Goal: Information Seeking & Learning: Learn about a topic

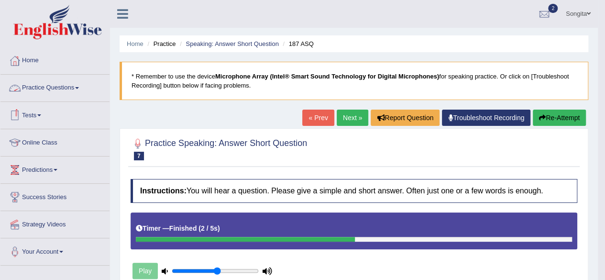
click at [77, 86] on link "Practice Questions" at bounding box center [54, 87] width 109 height 24
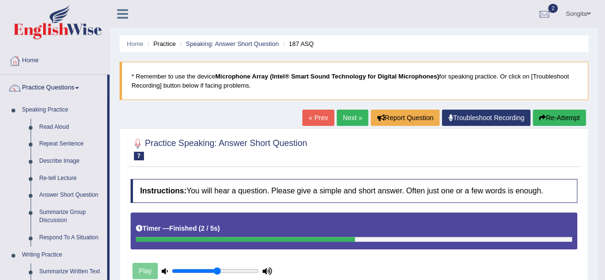
drag, startPoint x: 109, startPoint y: 117, endPoint x: 109, endPoint y: 155, distance: 38.3
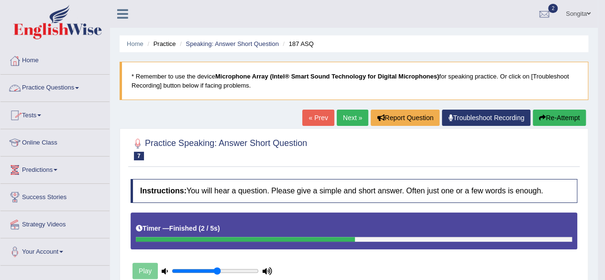
click at [76, 82] on link "Practice Questions" at bounding box center [54, 87] width 109 height 24
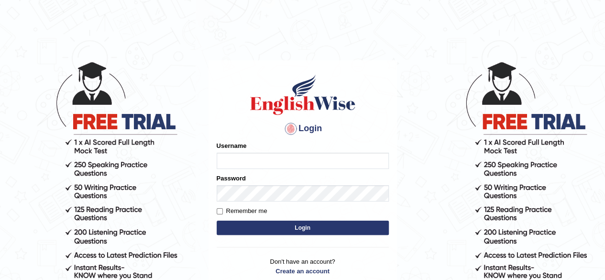
type input "Debnath"
click at [335, 230] on button "Login" at bounding box center [303, 228] width 172 height 14
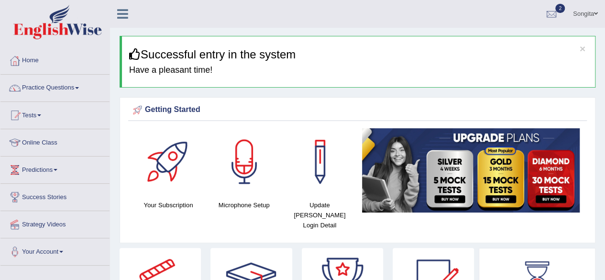
click at [79, 88] on span at bounding box center [77, 88] width 4 height 2
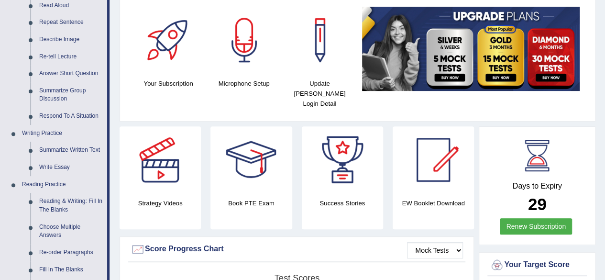
scroll to position [123, 0]
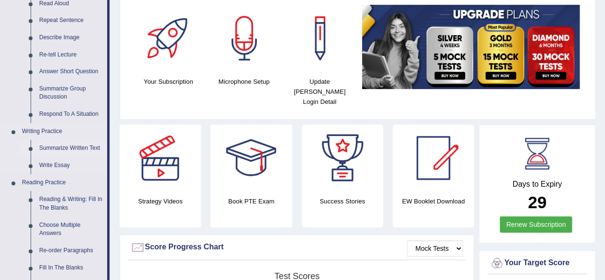
click at [87, 150] on link "Summarize Written Text" at bounding box center [71, 148] width 72 height 17
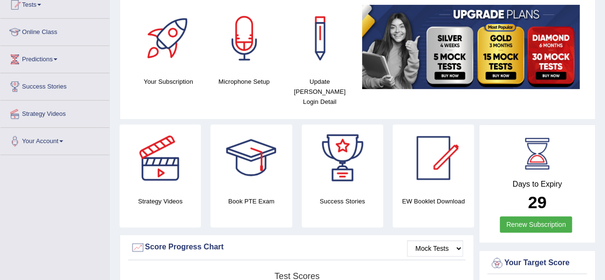
scroll to position [122, 0]
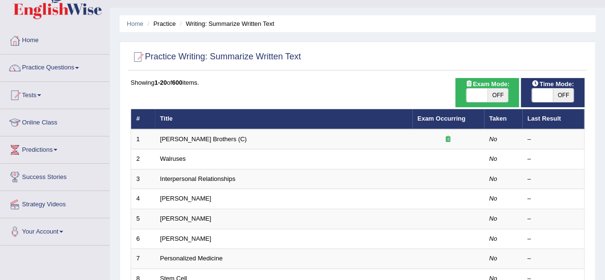
scroll to position [13, 0]
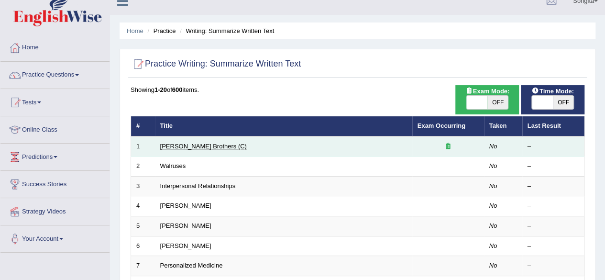
click at [197, 145] on link "Wright Brothers (C)" at bounding box center [203, 146] width 87 height 7
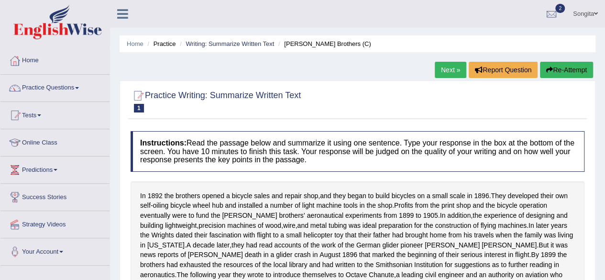
click at [79, 88] on span at bounding box center [77, 88] width 4 height 2
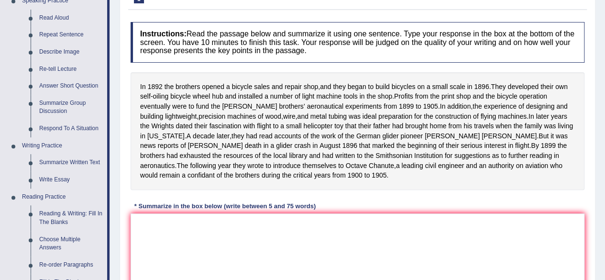
scroll to position [126, 0]
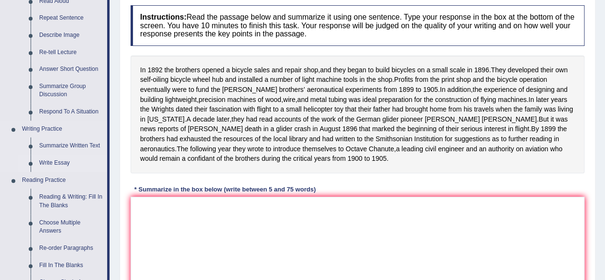
click at [72, 167] on link "Write Essay" at bounding box center [71, 163] width 72 height 17
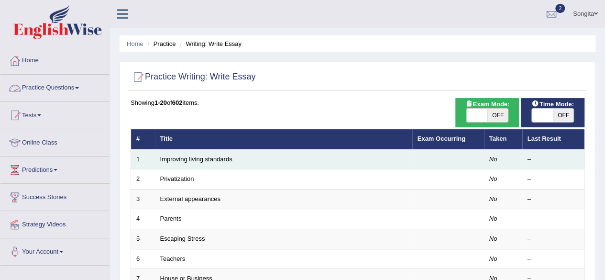
click at [240, 161] on td "Improving living standards" at bounding box center [283, 159] width 257 height 20
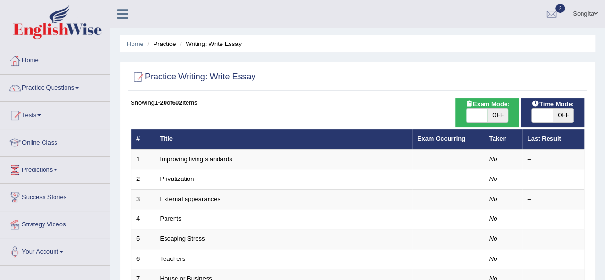
click at [487, 108] on div "ON OFF" at bounding box center [487, 115] width 43 height 14
checkbox input "true"
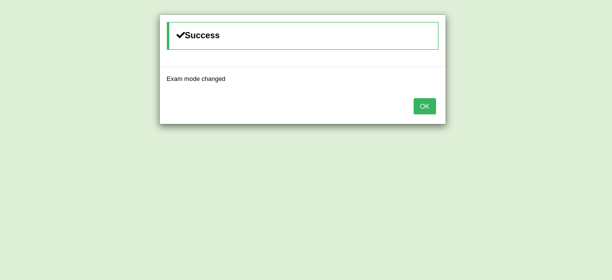
click at [430, 108] on button "OK" at bounding box center [425, 106] width 22 height 16
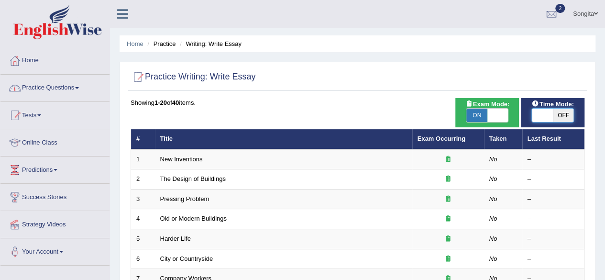
checkbox input "true"
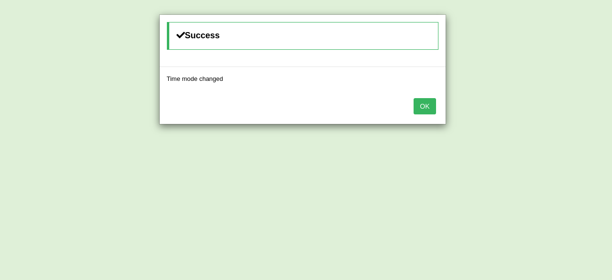
click at [427, 105] on button "OK" at bounding box center [425, 106] width 22 height 16
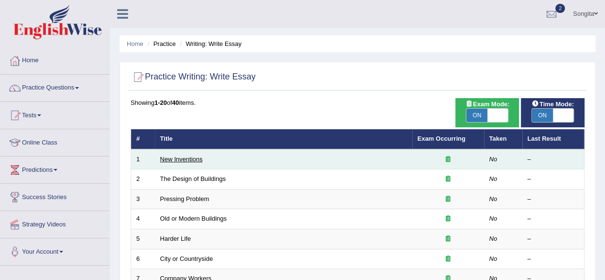
click at [197, 159] on link "New Inventions" at bounding box center [181, 158] width 43 height 7
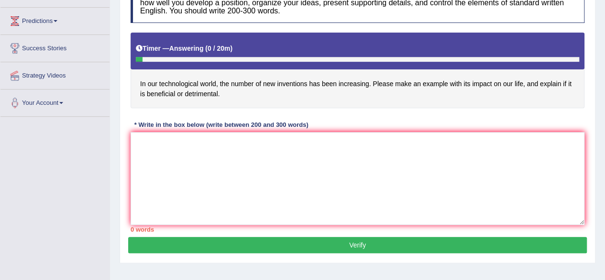
scroll to position [149, 0]
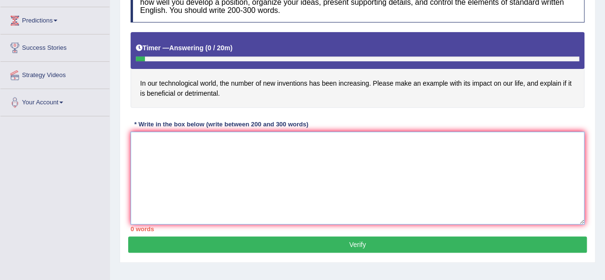
click at [214, 162] on textarea at bounding box center [358, 178] width 454 height 93
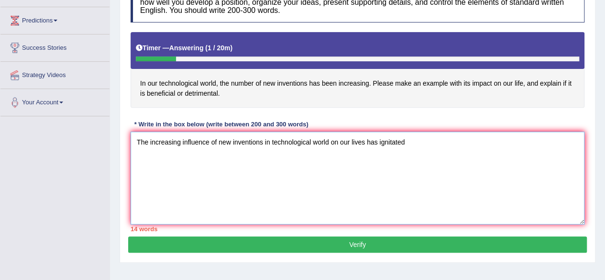
click at [400, 140] on textarea "The increasing influence of new inventions in technological world on our lives …" at bounding box center [358, 178] width 454 height 93
click at [408, 143] on textarea "The increasing influence of new inventions in technological world on our lives …" at bounding box center [358, 178] width 454 height 93
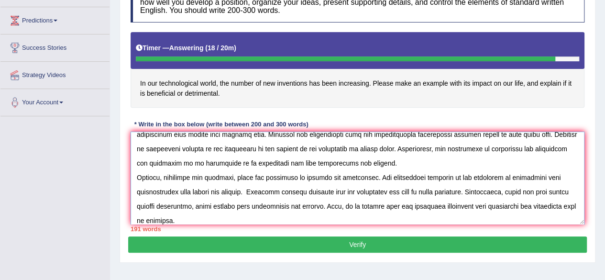
scroll to position [79, 0]
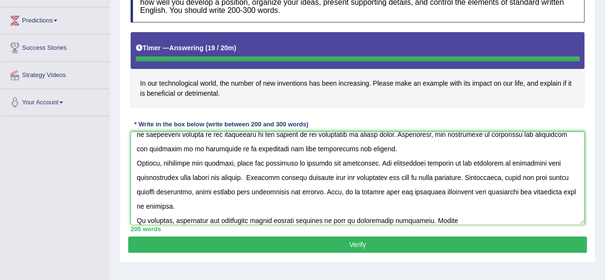
type textarea "The increasing influence of new inventions in technological world on our lives …"
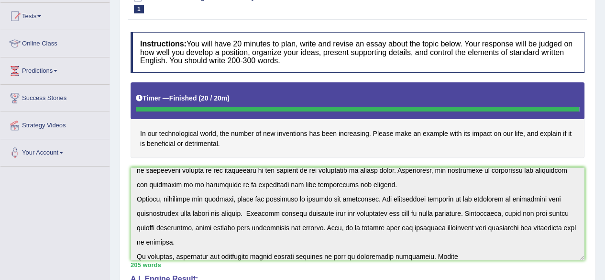
scroll to position [0, 0]
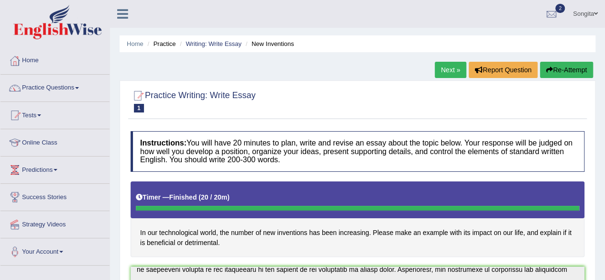
click at [438, 72] on link "Next »" at bounding box center [451, 70] width 32 height 16
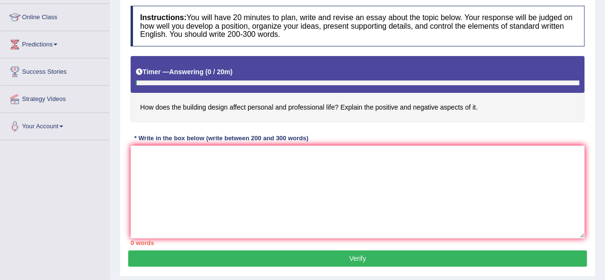
scroll to position [126, 0]
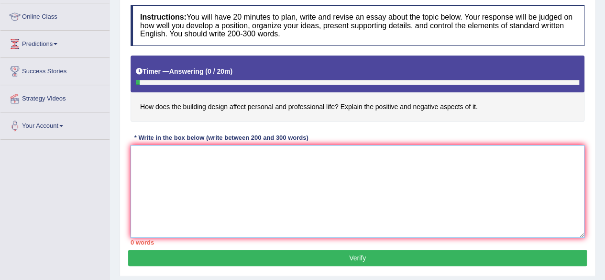
click at [153, 174] on textarea at bounding box center [358, 191] width 454 height 93
click at [128, 250] on button "Verify" at bounding box center [357, 258] width 459 height 16
click at [153, 174] on textarea at bounding box center [358, 191] width 454 height 93
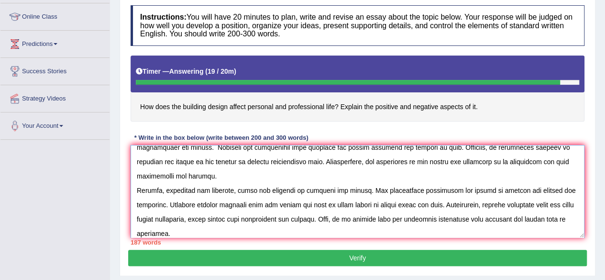
scroll to position [80, 0]
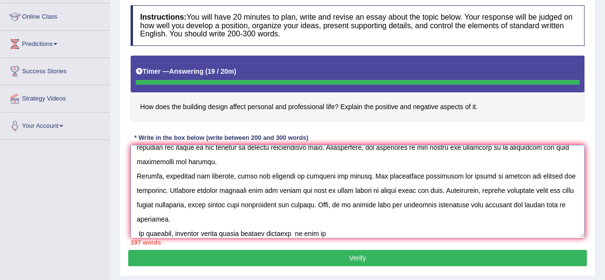
type textarea "The increasing influence of building design affecting personal and professional…"
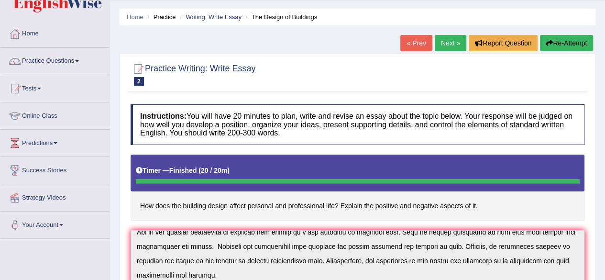
scroll to position [0, 0]
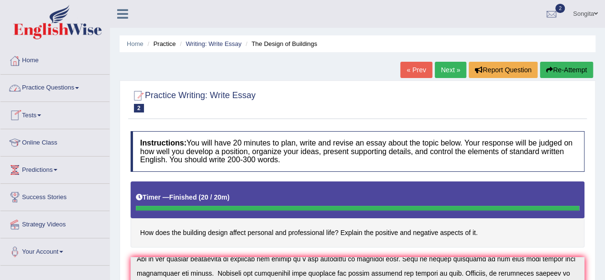
click at [44, 85] on link "Practice Questions" at bounding box center [54, 87] width 109 height 24
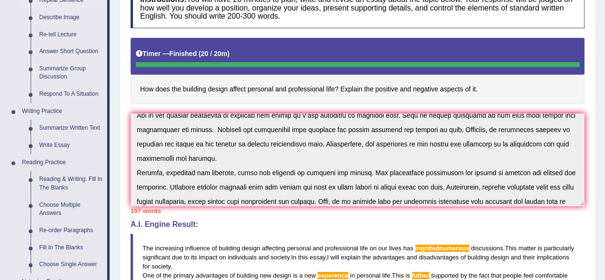
scroll to position [145, 0]
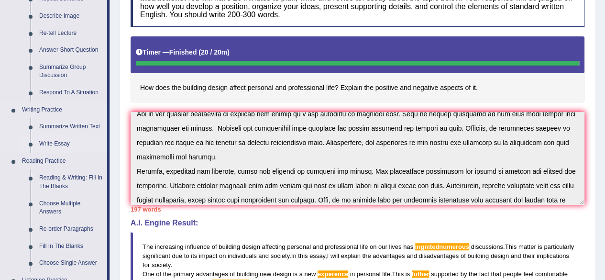
click at [52, 144] on link "Write Essay" at bounding box center [71, 143] width 72 height 17
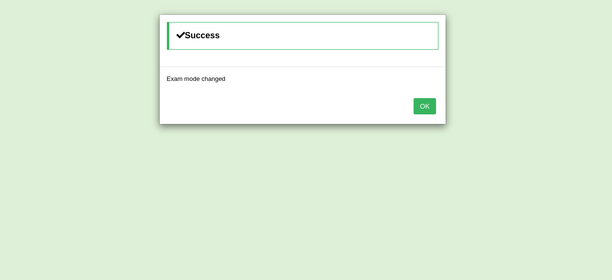
click at [424, 101] on button "OK" at bounding box center [425, 106] width 22 height 16
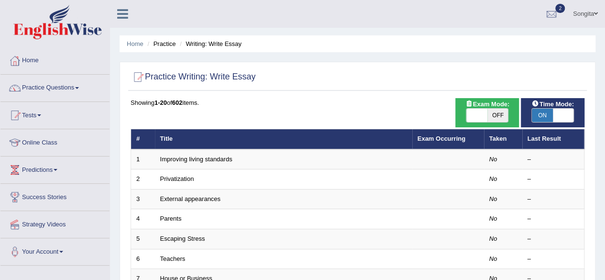
click at [551, 114] on span "ON" at bounding box center [542, 115] width 21 height 13
checkbox input "false"
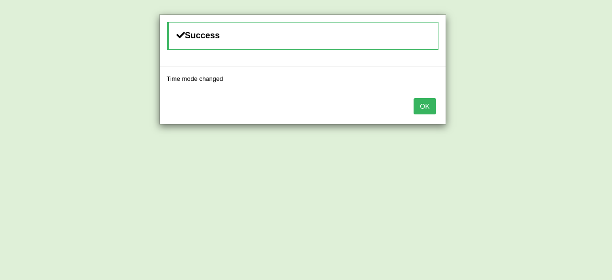
click at [421, 103] on button "OK" at bounding box center [425, 106] width 22 height 16
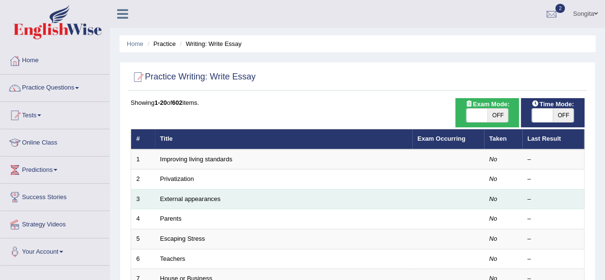
click at [207, 193] on td "External appearances" at bounding box center [283, 199] width 257 height 20
click at [200, 196] on link "External appearances" at bounding box center [190, 198] width 60 height 7
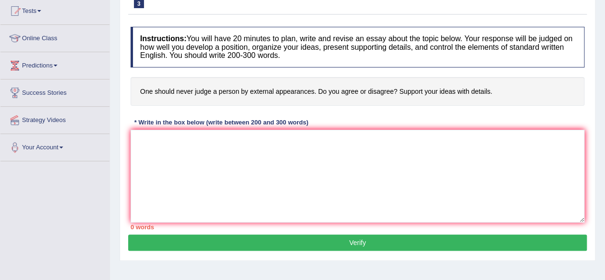
scroll to position [106, 0]
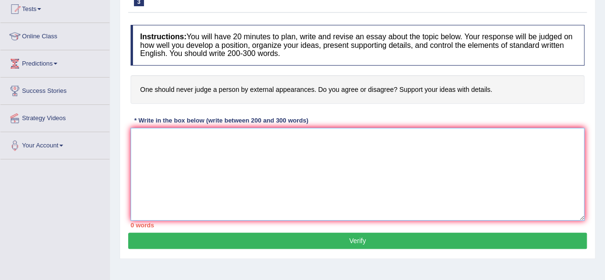
click at [171, 147] on textarea at bounding box center [358, 174] width 454 height 93
click at [146, 152] on textarea at bounding box center [358, 174] width 454 height 93
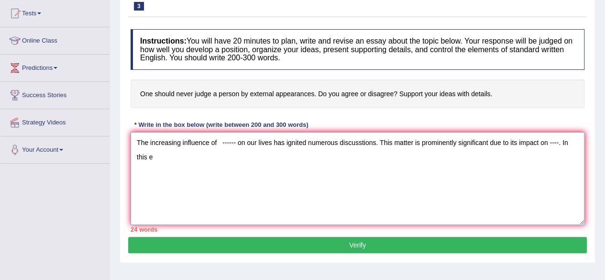
scroll to position [102, 0]
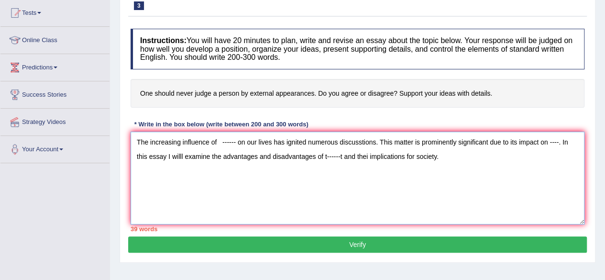
type textarea "The increasing influence of ------ on our lives has ignited numerous discusstio…"
